Goal: Information Seeking & Learning: Learn about a topic

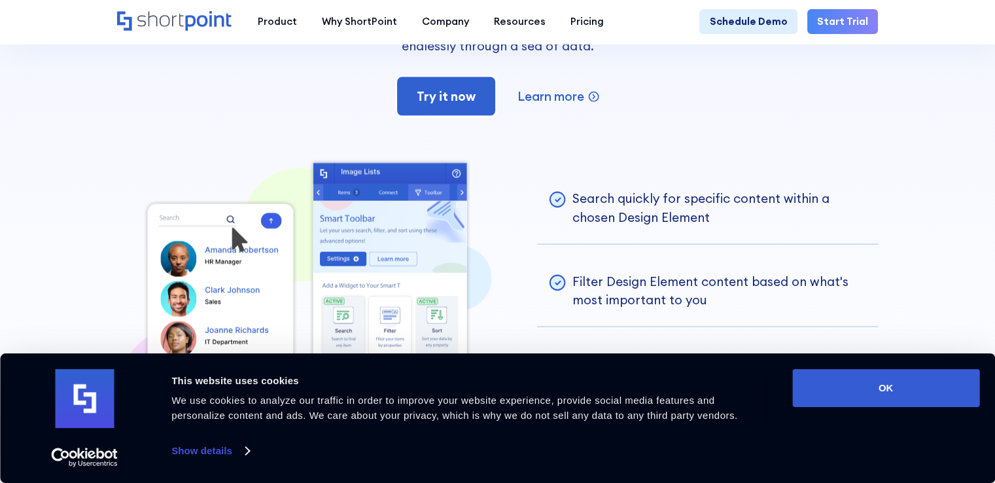
scroll to position [3030, 0]
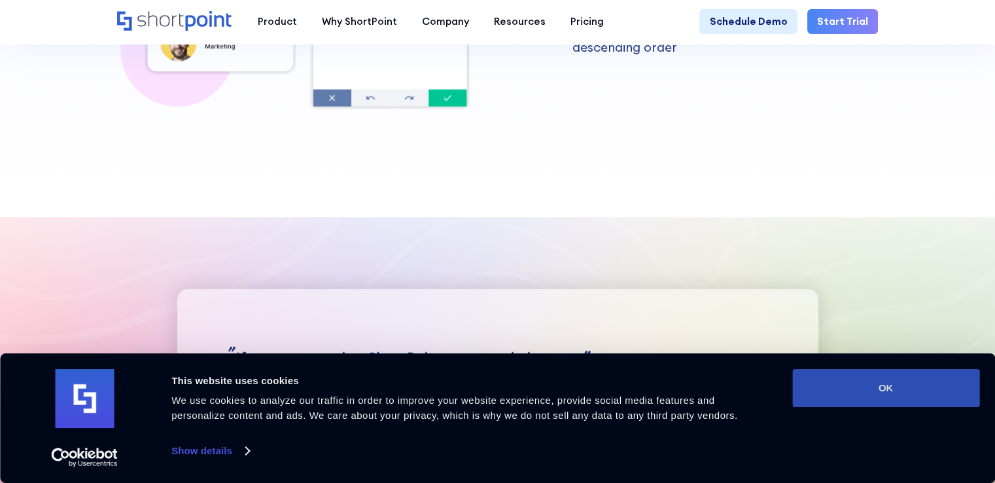
click at [930, 380] on button "OK" at bounding box center [885, 388] width 187 height 38
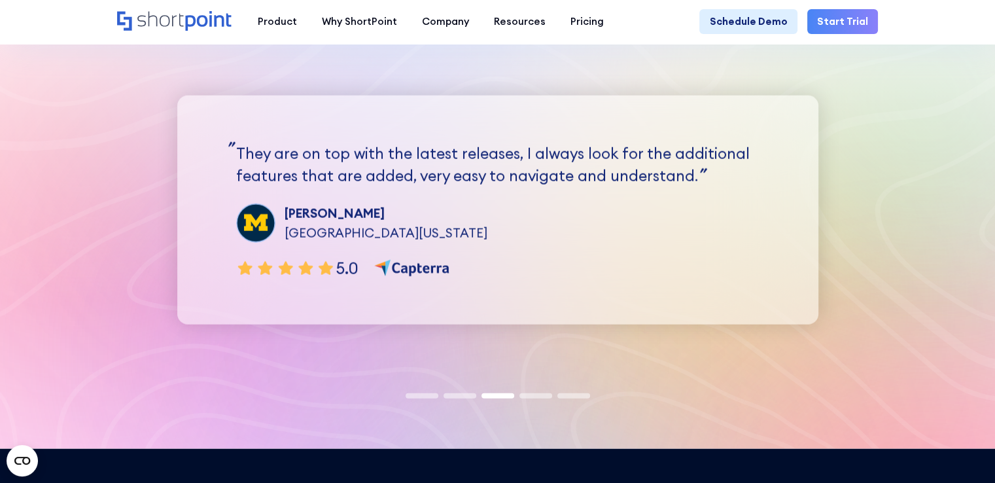
scroll to position [3216, 0]
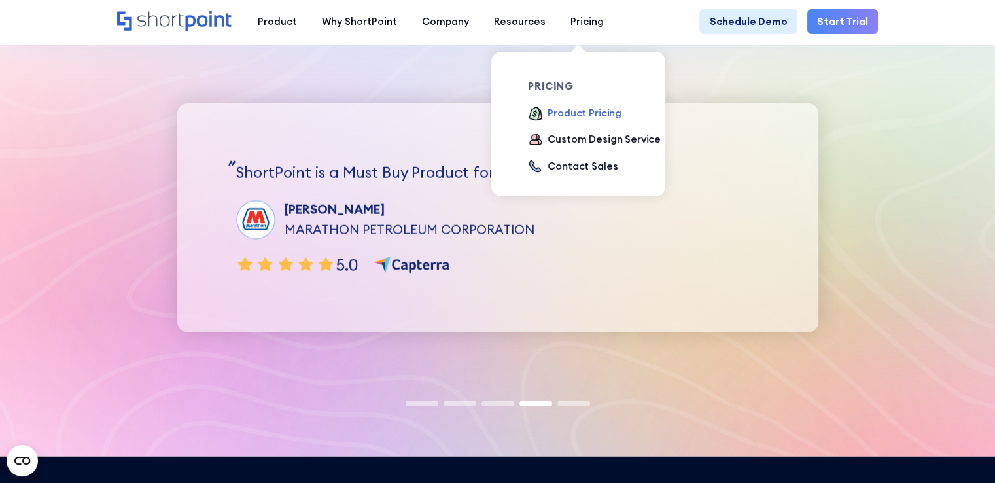
click at [565, 111] on div "Product Pricing" at bounding box center [585, 113] width 74 height 15
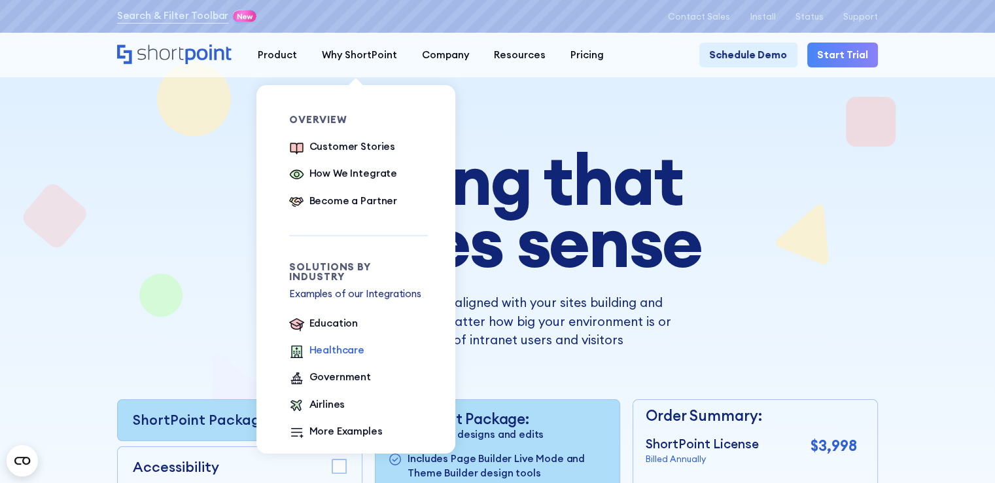
click at [336, 343] on div "Healthcare" at bounding box center [336, 350] width 55 height 15
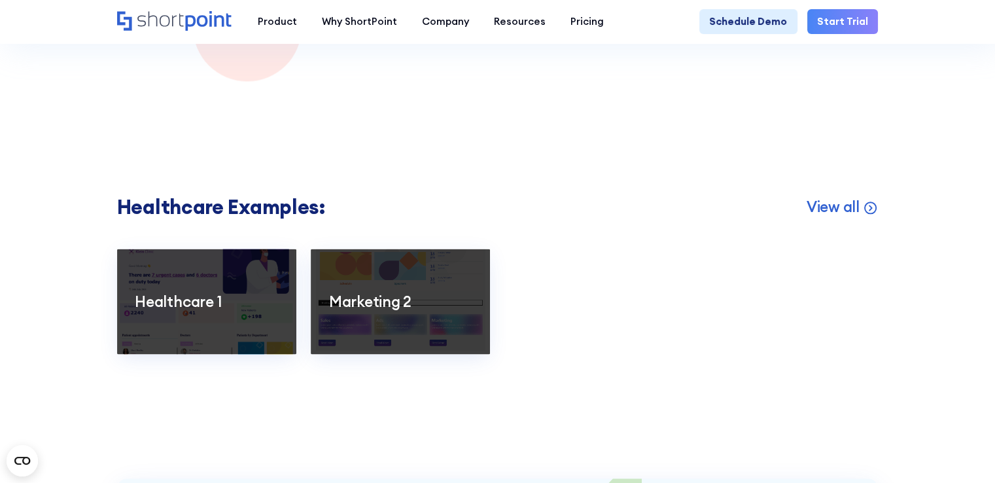
scroll to position [2002, 0]
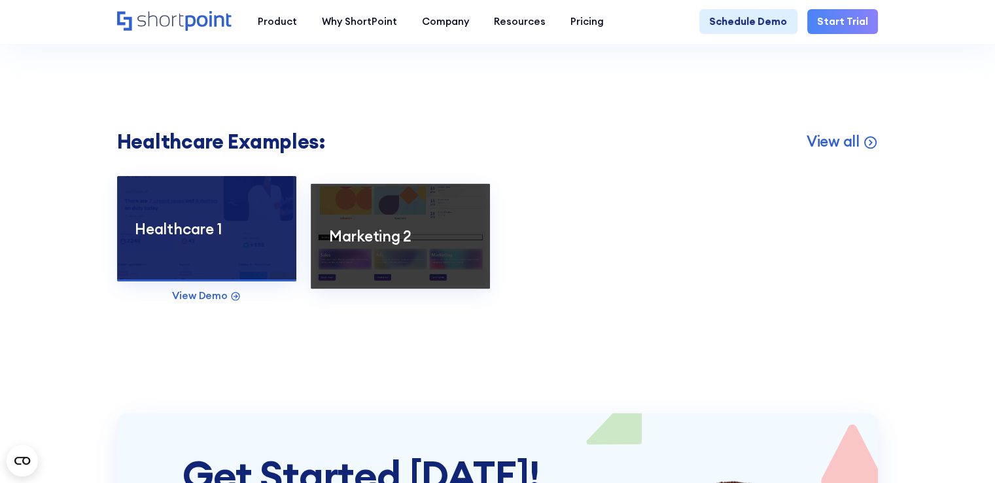
click at [190, 238] on p "Healthcare 1" at bounding box center [206, 228] width 143 height 20
